Goal: Information Seeking & Learning: Learn about a topic

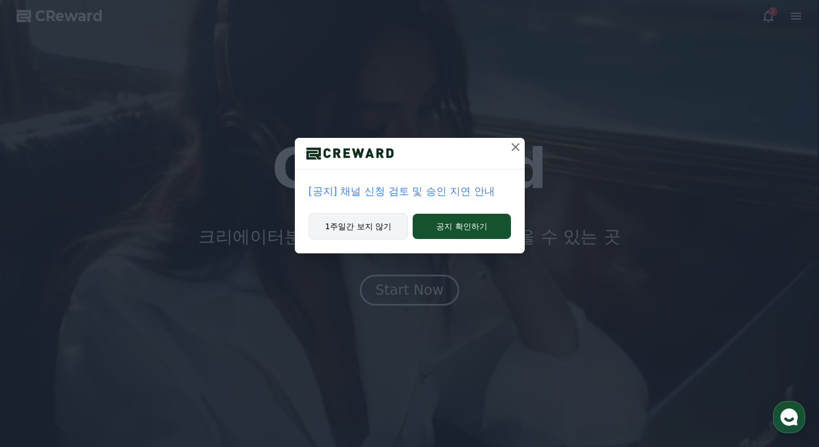
click at [385, 232] on button "1주일간 보지 않기" at bounding box center [359, 226] width 100 height 26
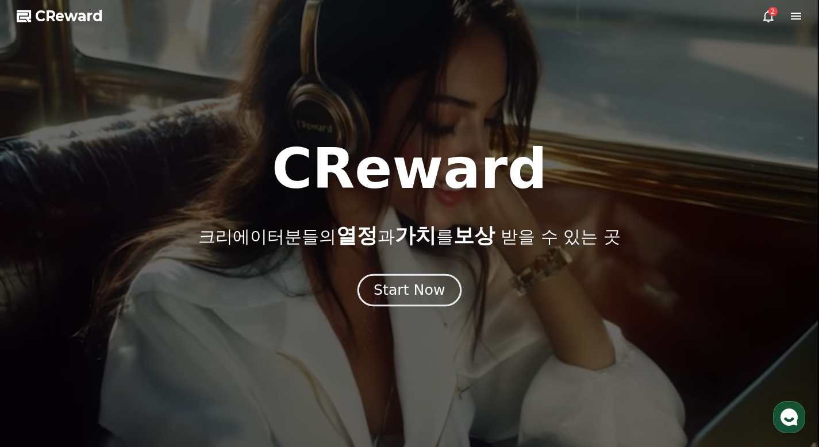
click at [415, 295] on div "Start Now" at bounding box center [408, 290] width 71 height 20
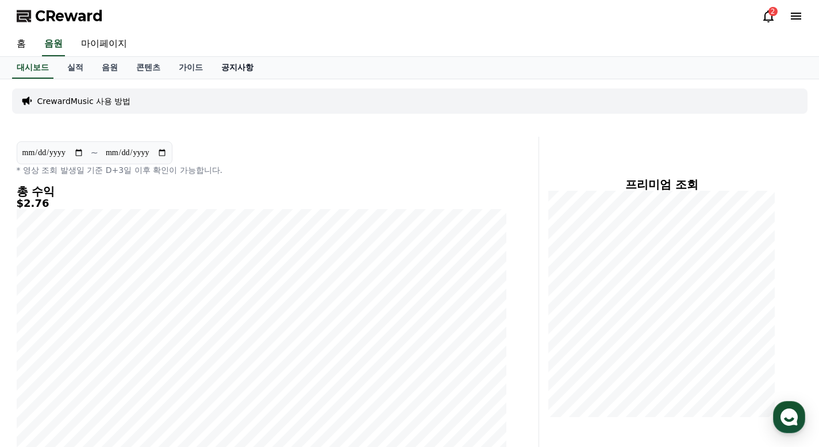
click at [236, 61] on link "공지사항" at bounding box center [237, 68] width 51 height 22
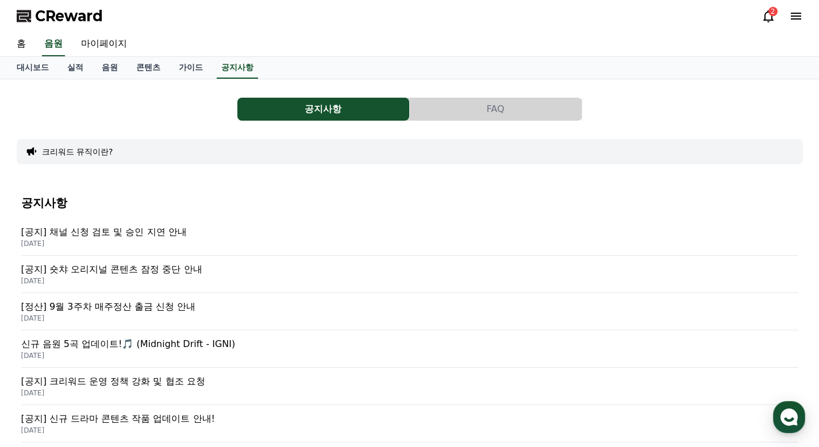
click at [209, 229] on p "[공지] 채널 신청 검토 및 승인 지연 안내" at bounding box center [409, 232] width 777 height 14
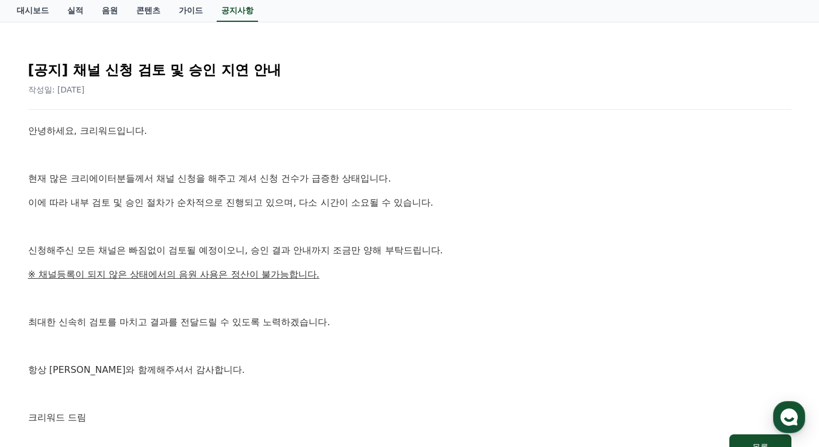
scroll to position [115, 0]
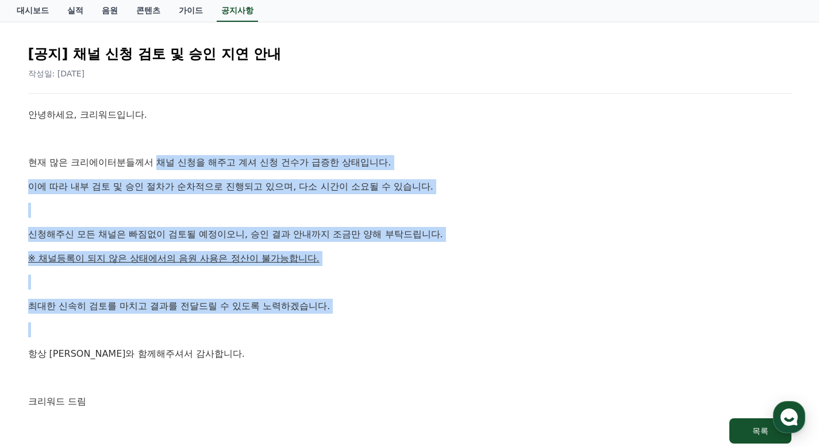
drag, startPoint x: 156, startPoint y: 160, endPoint x: 323, endPoint y: 341, distance: 246.0
click at [322, 340] on div "안녕하세요, 크리워드입니다. 현재 많은 크리에이터분들께서 채널 신청을 해주고 계셔 신청 건수가 급증한 상태입니다. 이에 따라 내부 검토 및 승…" at bounding box center [409, 258] width 763 height 302
click at [322, 344] on div "안녕하세요, 크리워드입니다. 현재 많은 크리에이터분들께서 채널 신청을 해주고 계셔 신청 건수가 급증한 상태입니다. 이에 따라 내부 검토 및 승…" at bounding box center [409, 258] width 763 height 302
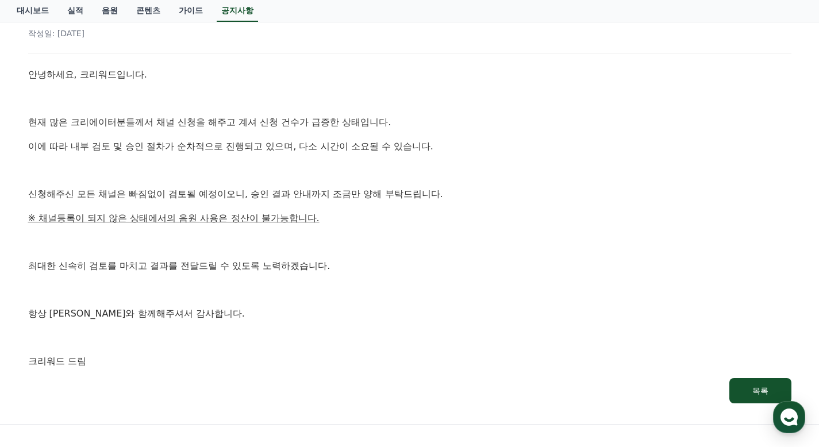
scroll to position [0, 0]
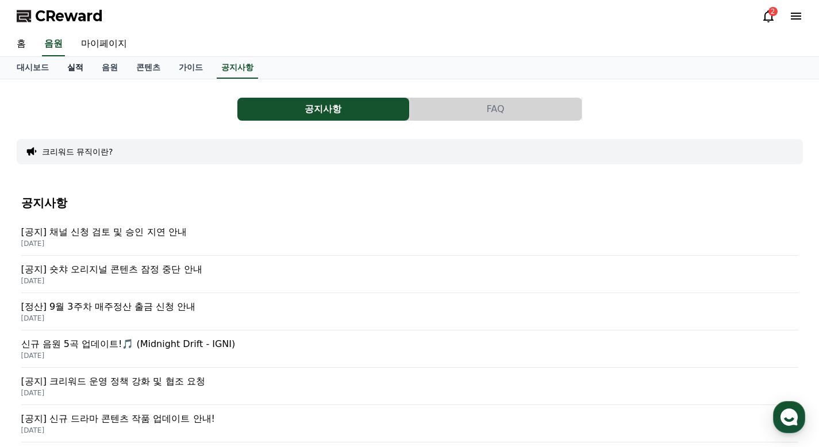
click at [80, 67] on link "실적" at bounding box center [75, 68] width 34 height 22
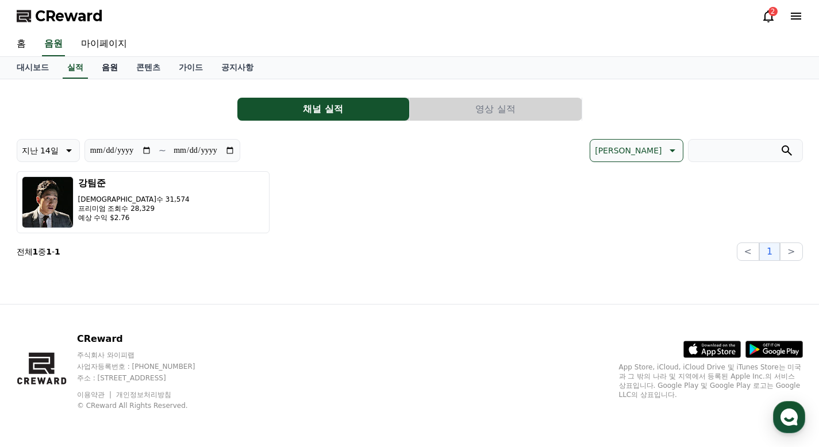
click at [110, 66] on link "음원" at bounding box center [109, 68] width 34 height 22
